Goal: Information Seeking & Learning: Learn about a topic

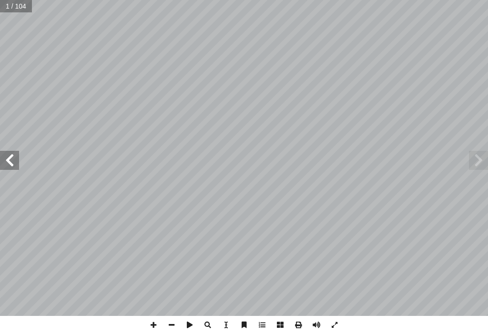
drag, startPoint x: 16, startPoint y: 158, endPoint x: 19, endPoint y: 153, distance: 5.2
click at [19, 155] on span at bounding box center [9, 160] width 19 height 19
click at [19, 153] on span at bounding box center [9, 160] width 19 height 19
click at [19, 151] on div "الرياضيات ليف: أ ا فريق الت ) ً . نادية جبر (منسقا أ � . قيس شبانة أ � د. نسرين…" at bounding box center [244, 158] width 488 height 316
click at [172, 317] on span at bounding box center [171, 325] width 18 height 18
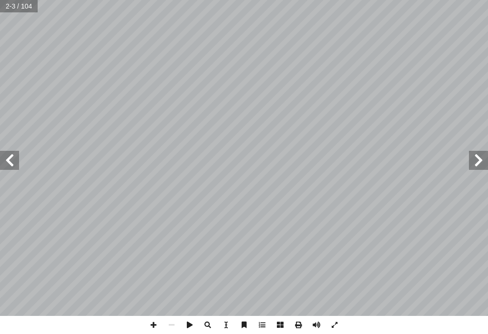
click at [0, 167] on span at bounding box center [9, 160] width 19 height 19
click at [1, 166] on span at bounding box center [9, 160] width 19 height 19
click at [4, 164] on span at bounding box center [9, 160] width 19 height 19
click at [5, 164] on span at bounding box center [9, 160] width 19 height 19
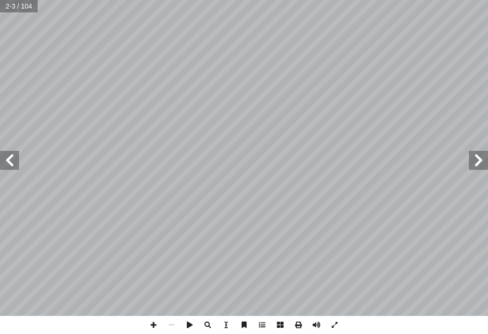
click at [6, 164] on span at bounding box center [9, 160] width 19 height 19
click at [7, 168] on span at bounding box center [9, 160] width 19 height 19
click at [9, 165] on span at bounding box center [9, 160] width 19 height 19
click at [11, 161] on span at bounding box center [9, 160] width 19 height 19
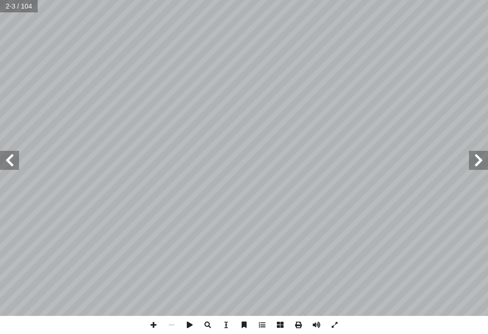
click at [11, 161] on span at bounding box center [9, 160] width 19 height 19
click at [11, 160] on span at bounding box center [9, 160] width 19 height 19
click at [13, 152] on span at bounding box center [9, 160] width 19 height 19
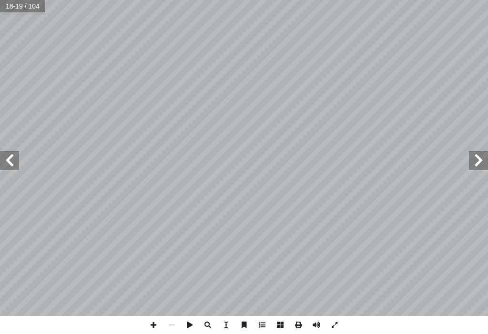
click at [16, 159] on span at bounding box center [9, 160] width 19 height 19
click at [7, 160] on span at bounding box center [9, 160] width 19 height 19
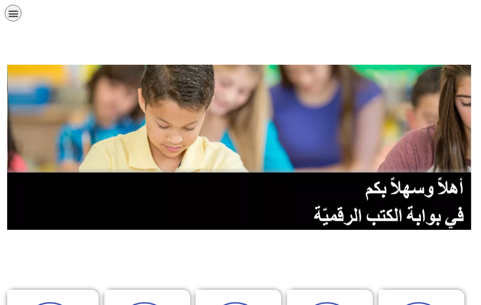
scroll to position [333, 0]
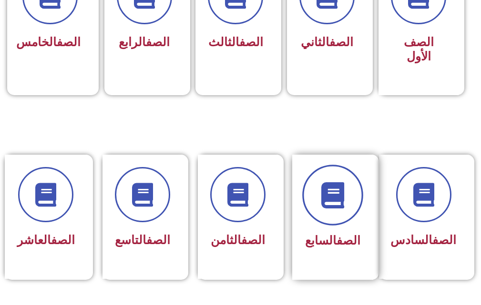
click at [345, 211] on span at bounding box center [332, 195] width 61 height 61
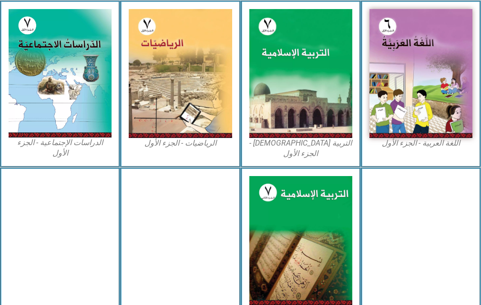
scroll to position [286, 0]
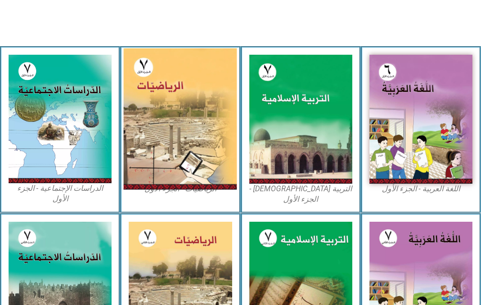
click at [171, 141] on img at bounding box center [179, 119] width 113 height 141
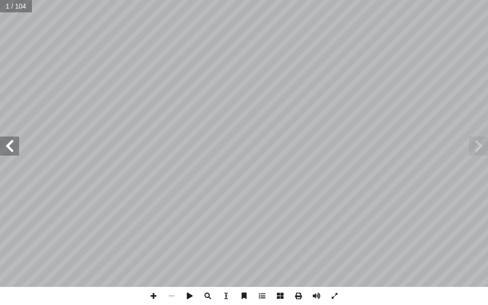
click at [12, 155] on span at bounding box center [9, 146] width 19 height 19
click at [15, 149] on span at bounding box center [9, 146] width 19 height 19
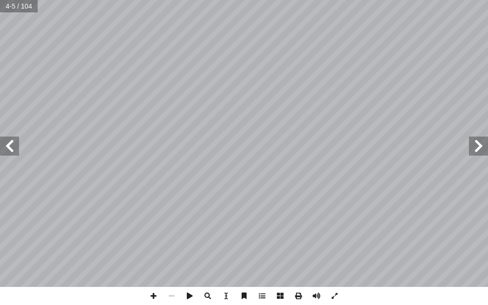
click at [15, 149] on span at bounding box center [9, 146] width 19 height 19
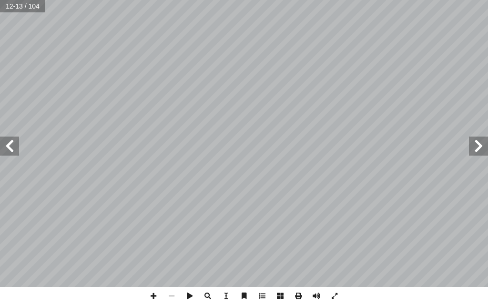
click at [12, 152] on span at bounding box center [9, 146] width 19 height 19
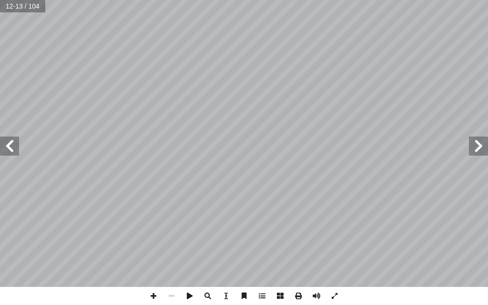
click at [12, 152] on span at bounding box center [9, 146] width 19 height 19
